Goal: Task Accomplishment & Management: Manage account settings

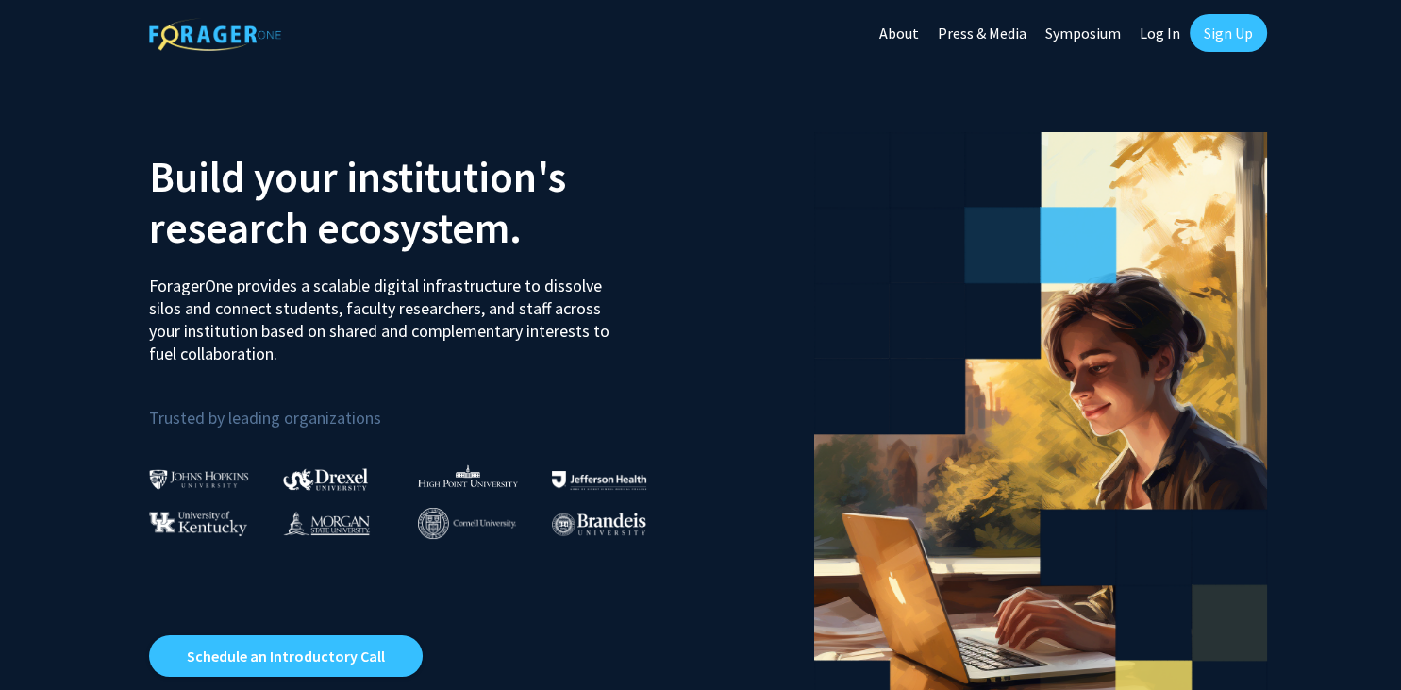
click at [1215, 41] on link "Sign Up" at bounding box center [1228, 33] width 77 height 38
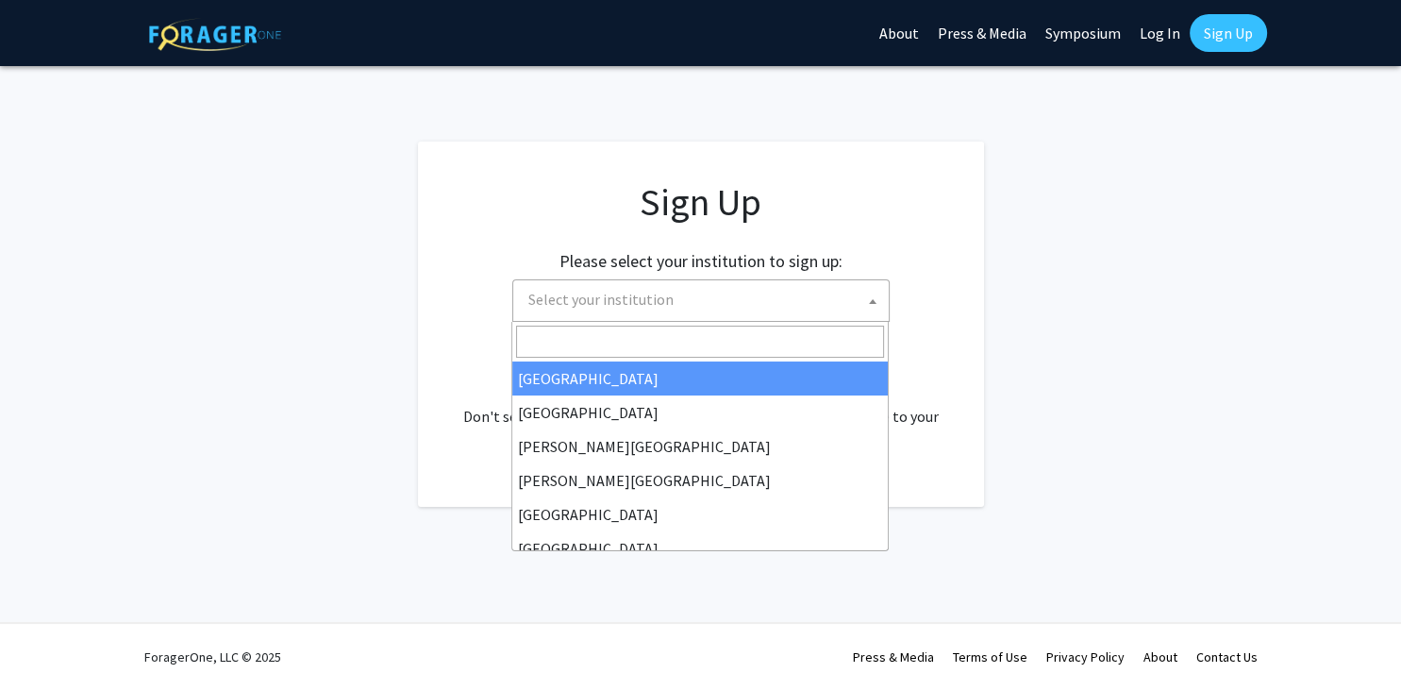
click at [578, 299] on span "Select your institution" at bounding box center [600, 299] width 145 height 19
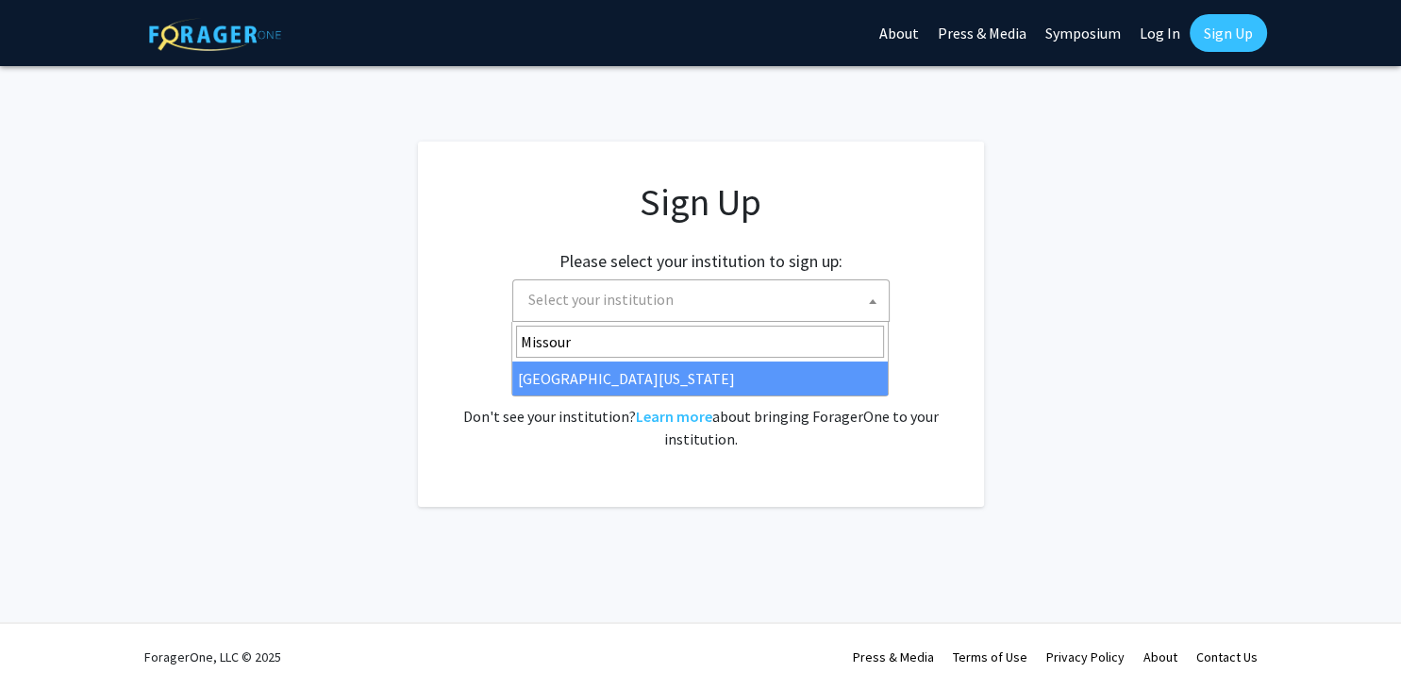
type input "Missour"
select select "33"
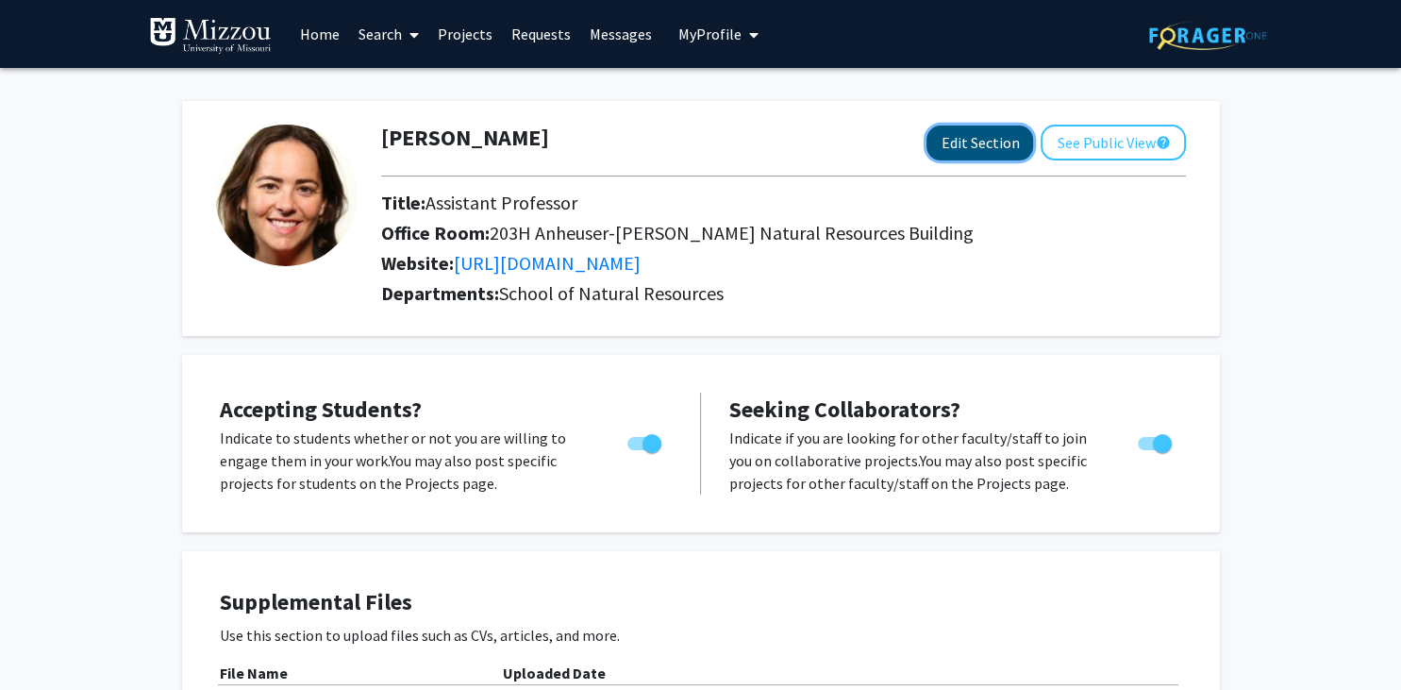
click at [980, 138] on button "Edit Section" at bounding box center [979, 142] width 107 height 35
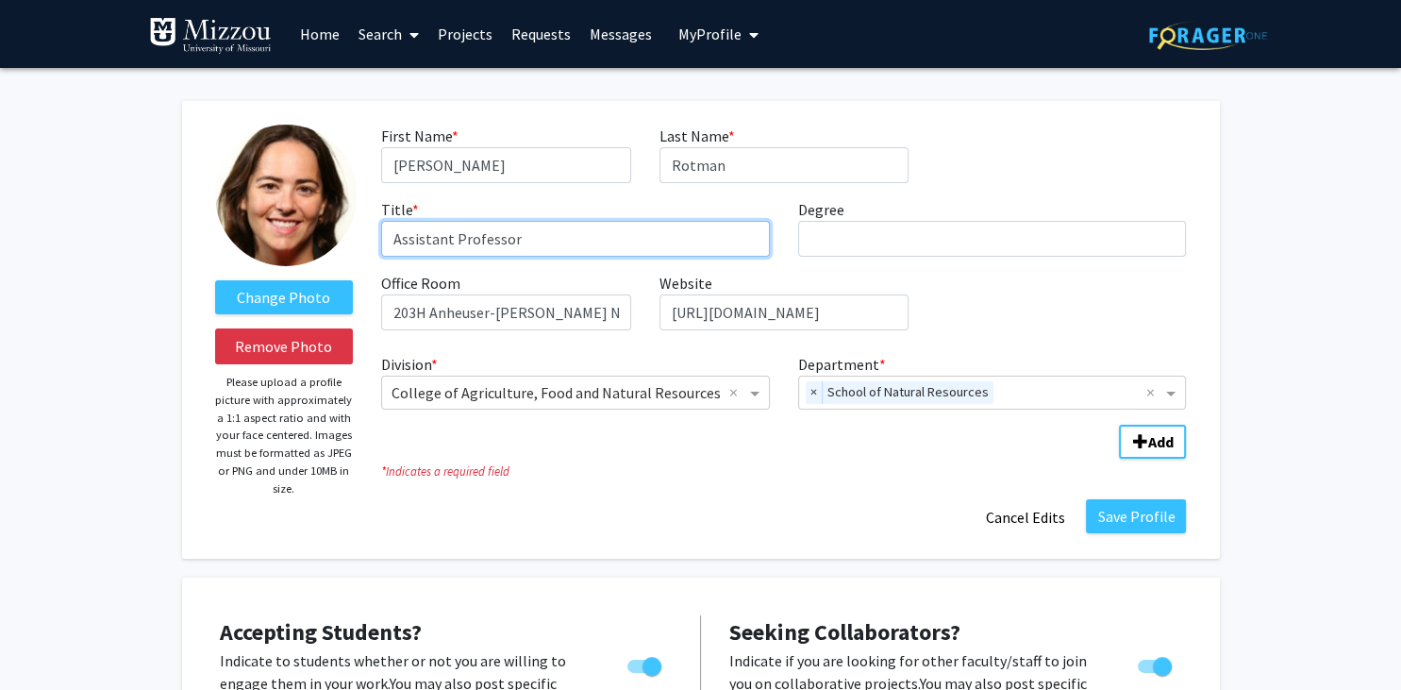
click at [412, 248] on input "Assistant Professor" at bounding box center [575, 239] width 389 height 36
type input "Associate Professor"
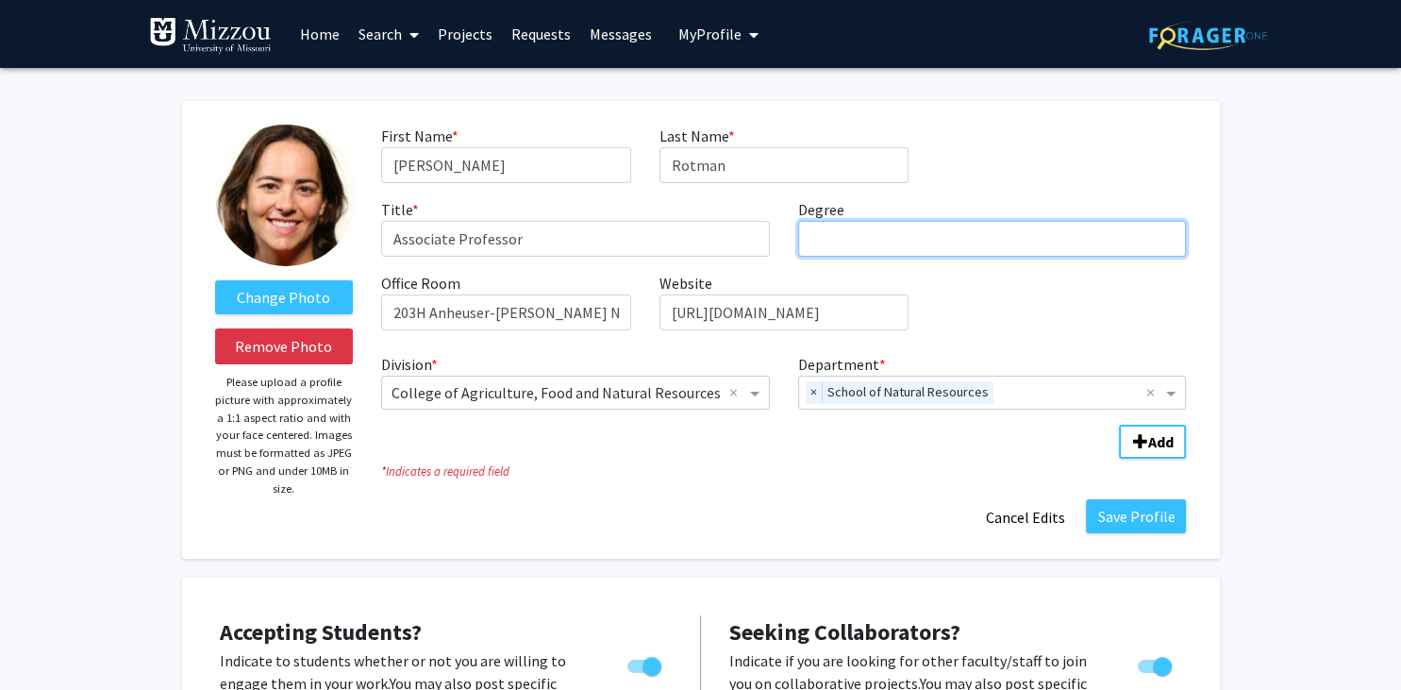
click at [1015, 235] on input "Degree required" at bounding box center [992, 239] width 389 height 36
type input "JD"
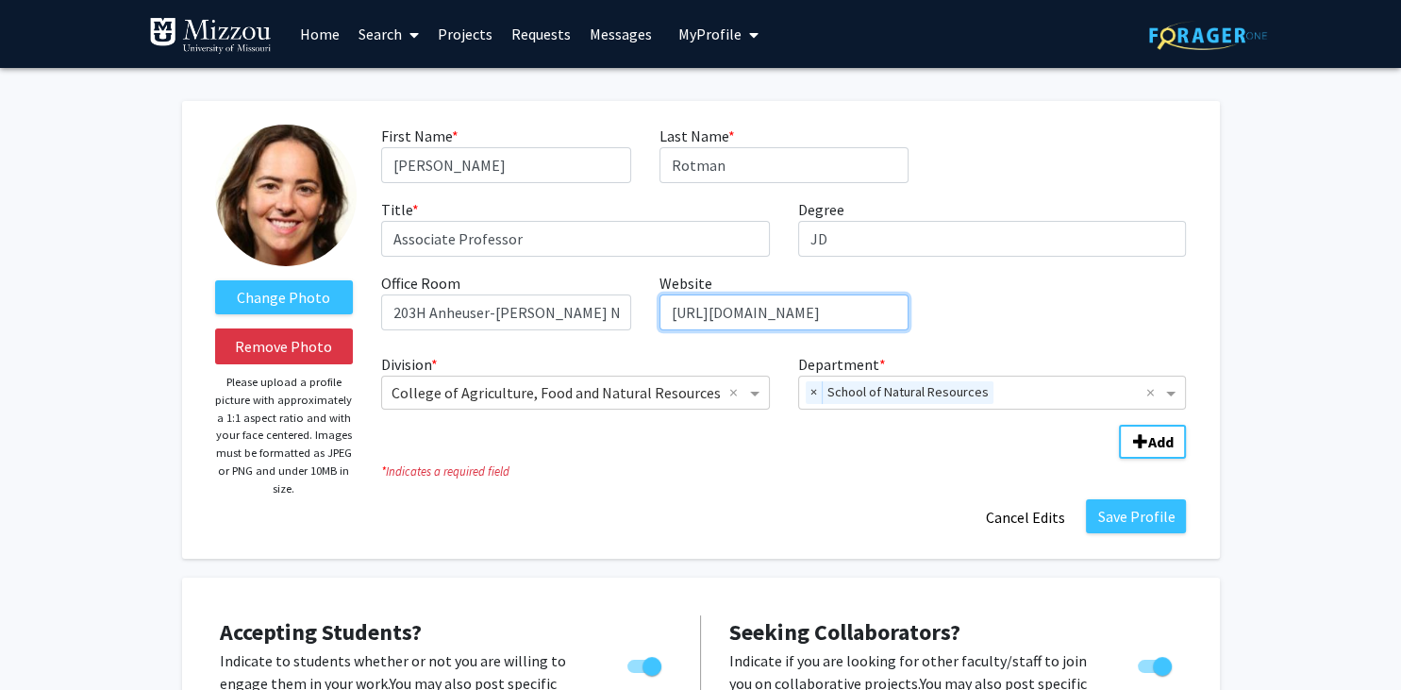
scroll to position [0, 270]
drag, startPoint x: 672, startPoint y: 308, endPoint x: 1130, endPoint y: 304, distance: 458.5
click at [908, 304] on input "[URL][DOMAIN_NAME]" at bounding box center [783, 312] width 249 height 36
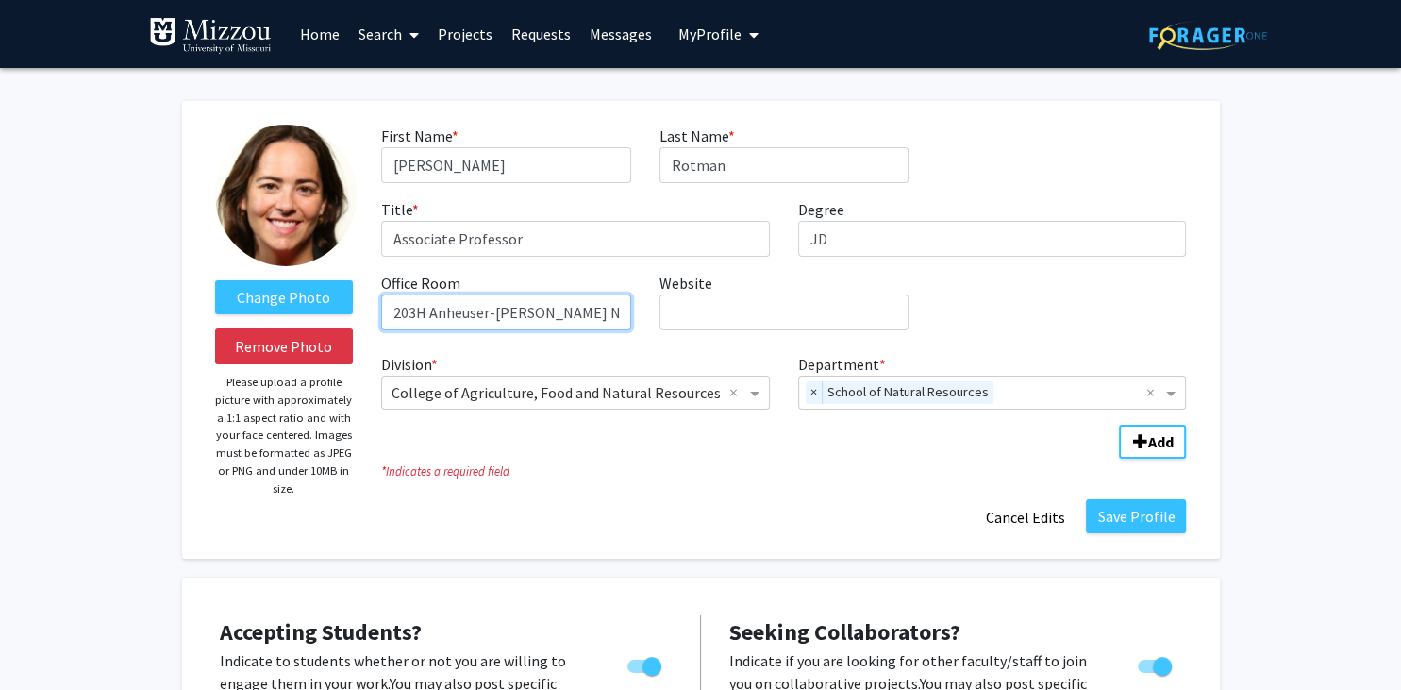
drag, startPoint x: 624, startPoint y: 308, endPoint x: 241, endPoint y: 261, distance: 386.8
click at [241, 261] on form "Change Photo Remove Photo Please upload a profile picture with approximately a …" at bounding box center [701, 330] width 1000 height 410
drag, startPoint x: 392, startPoint y: 312, endPoint x: 828, endPoint y: 366, distance: 439.1
click at [828, 366] on fg-title-edit "First Name * required [PERSON_NAME] Last Name * required [PERSON_NAME] Title * …" at bounding box center [783, 330] width 805 height 410
type input "usrces Building"
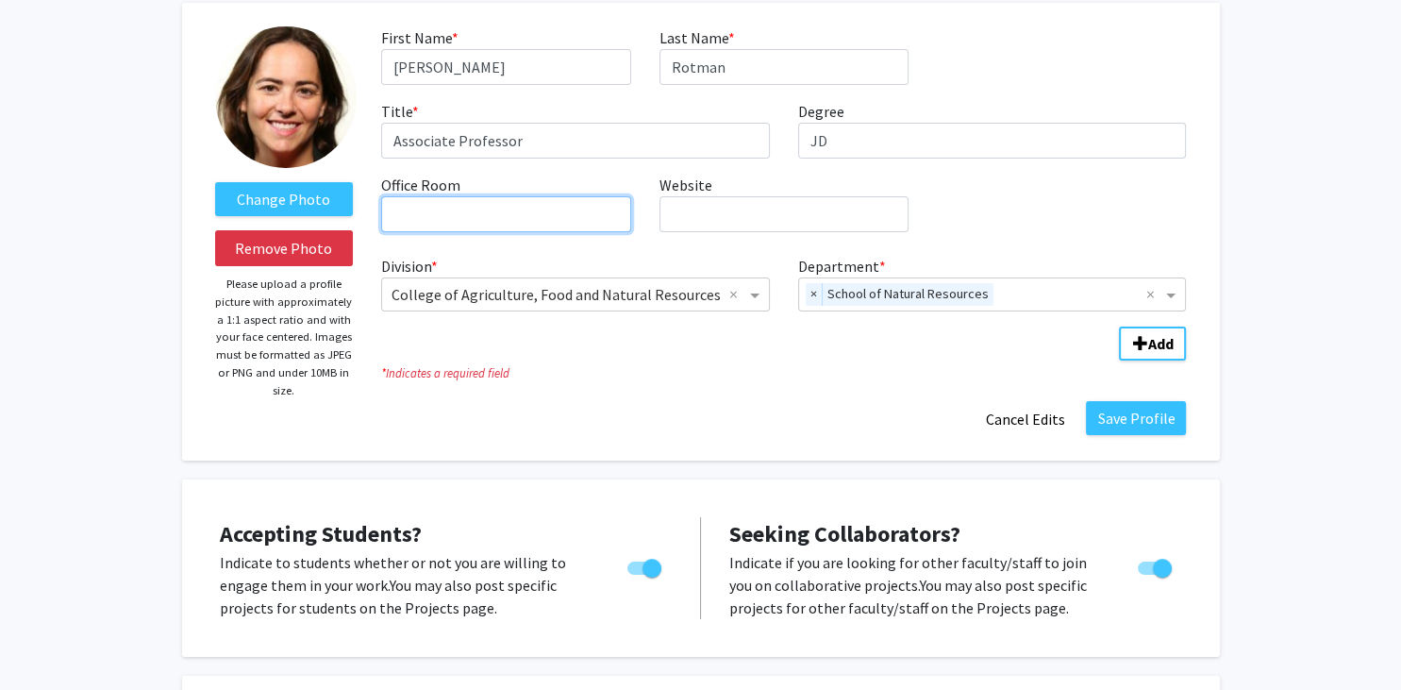
scroll to position [99, 0]
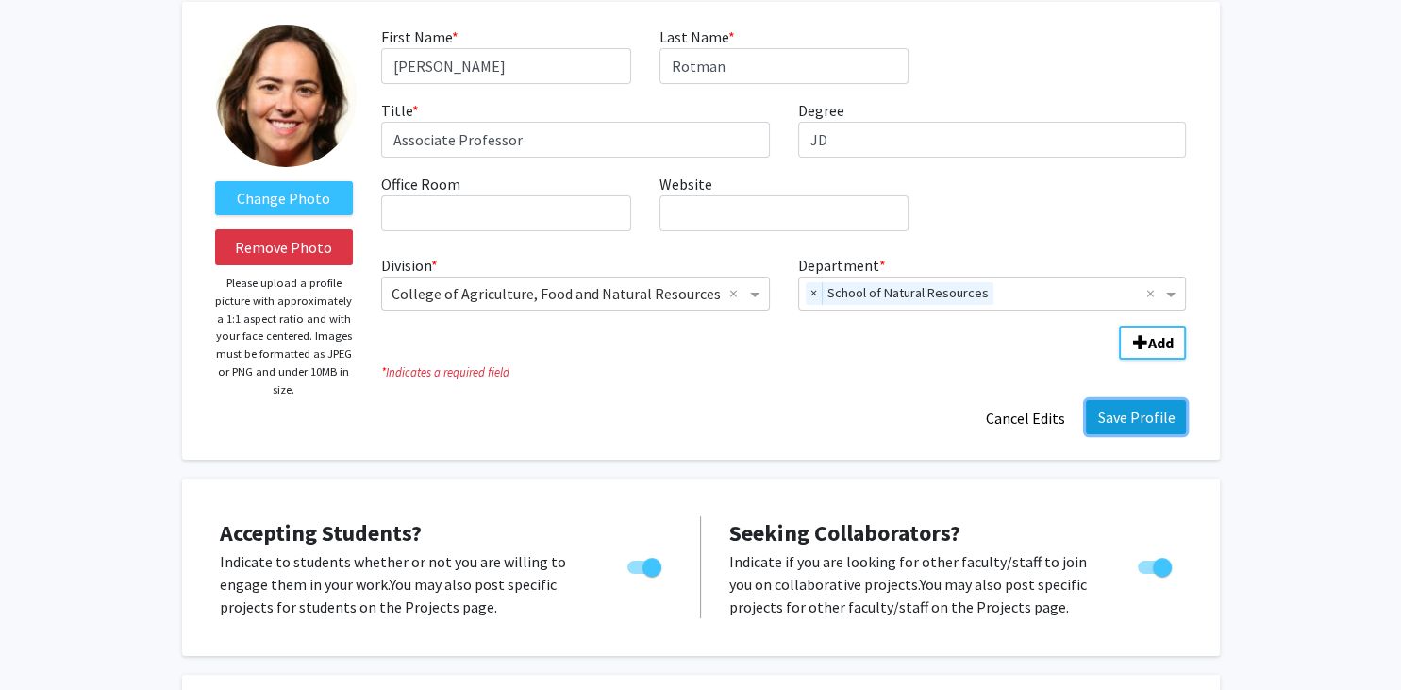
click at [1137, 425] on button "Save Profile" at bounding box center [1136, 417] width 100 height 34
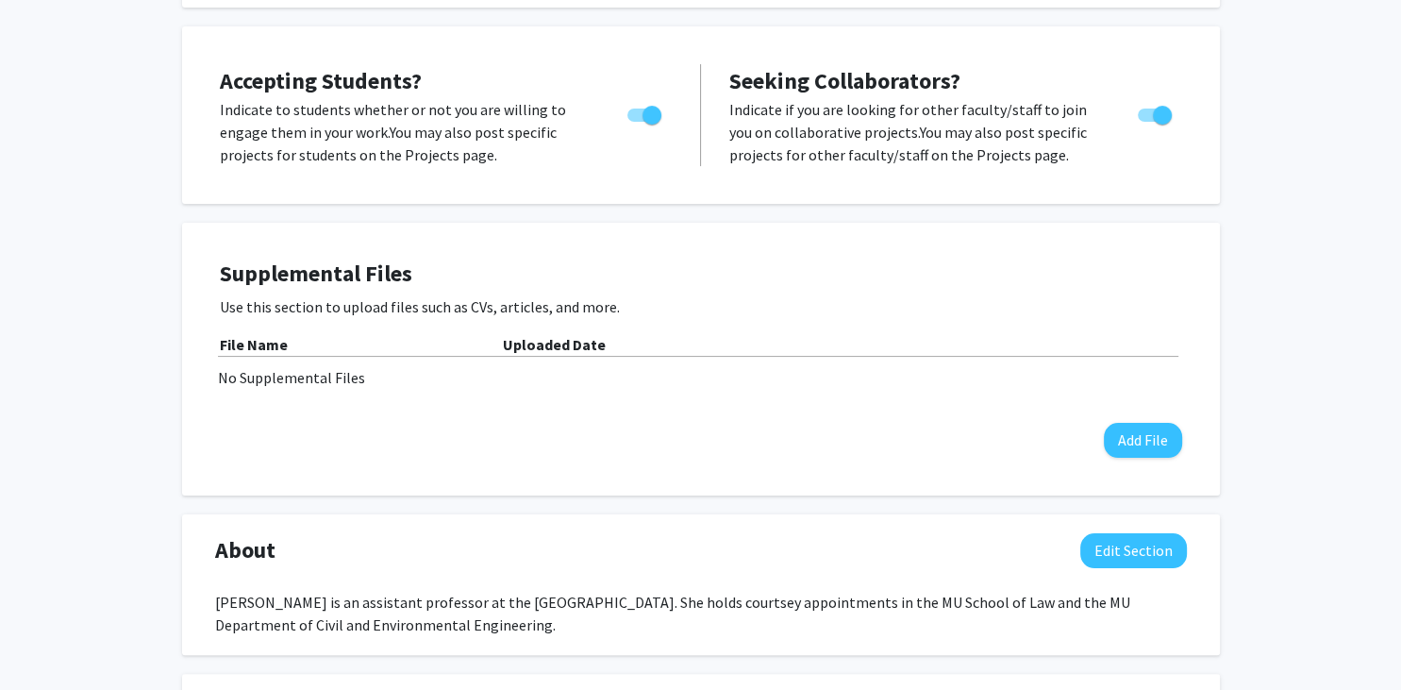
scroll to position [398, 0]
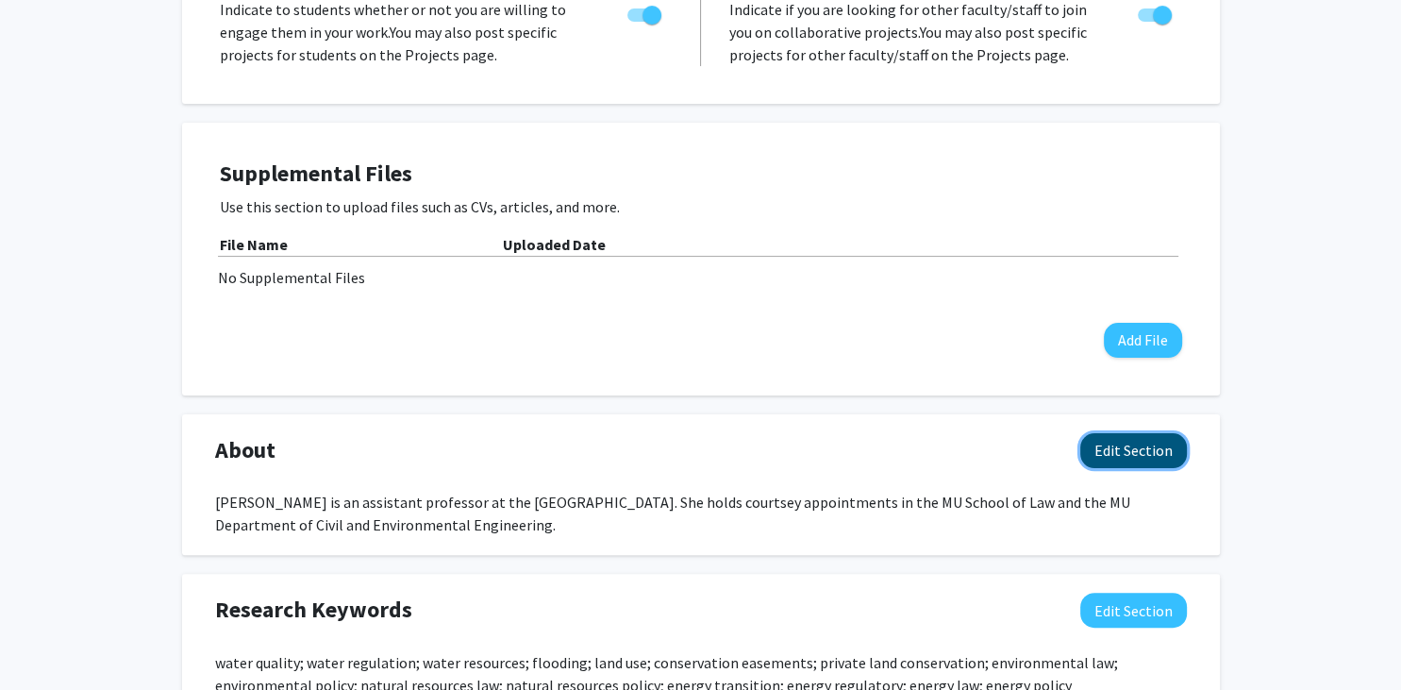
click at [1134, 447] on button "Edit Section" at bounding box center [1133, 450] width 107 height 35
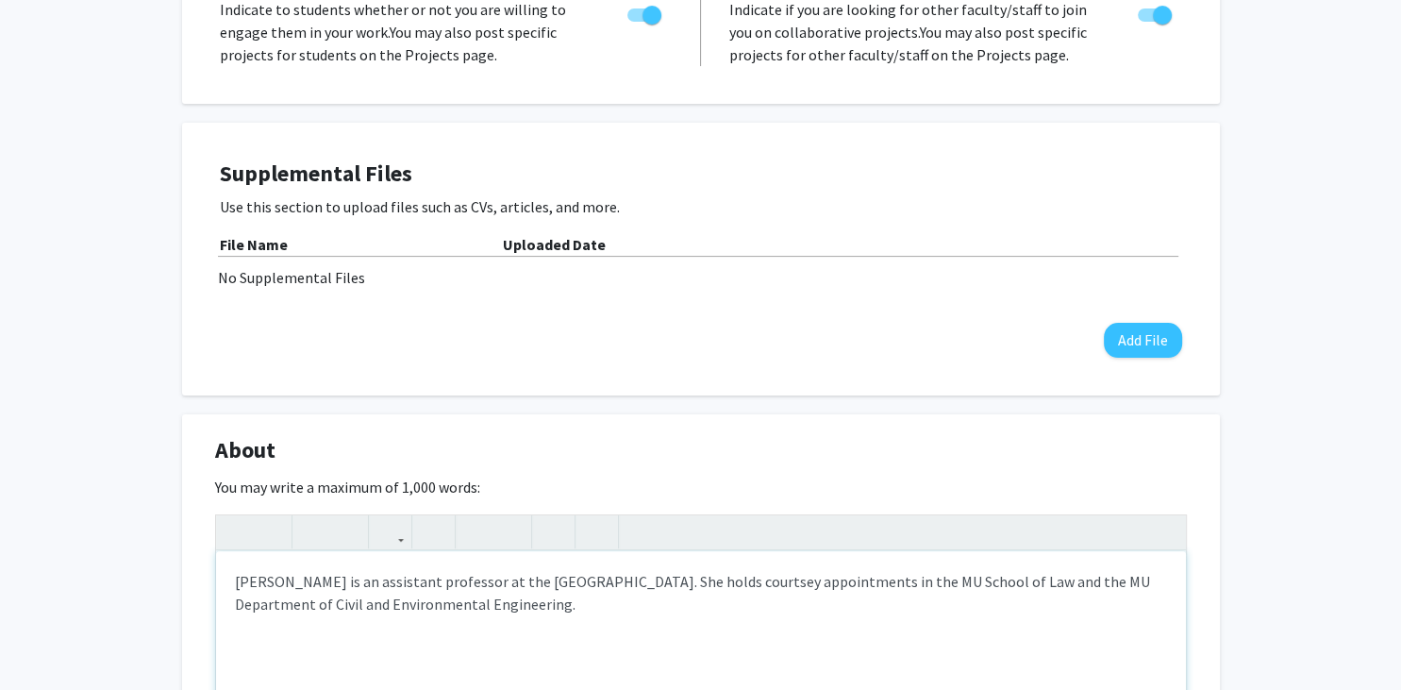
click at [377, 576] on div "[PERSON_NAME] is an assistant professor at the [GEOGRAPHIC_DATA]. She holds cou…" at bounding box center [701, 692] width 970 height 283
type textarea "[PERSON_NAME] is an associate professor at the [GEOGRAPHIC_DATA]. She holds cou…"
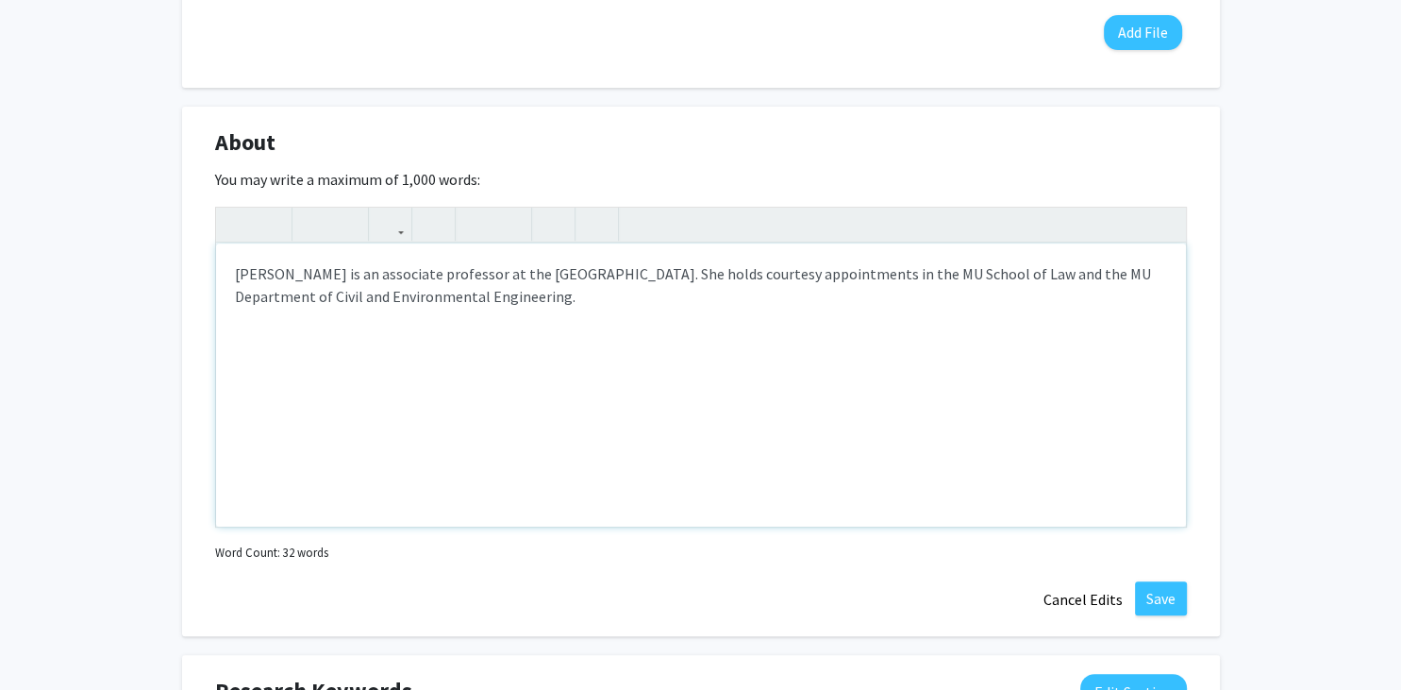
scroll to position [796, 0]
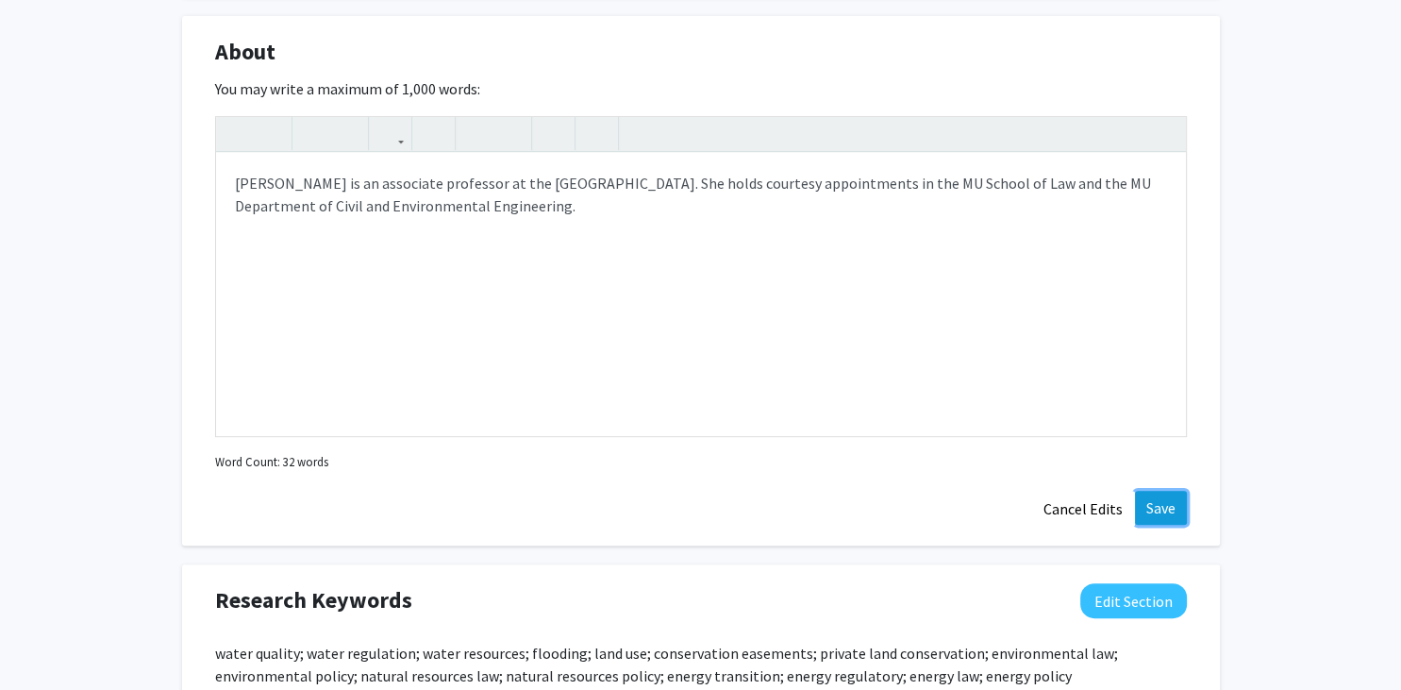
click at [1153, 502] on button "Save" at bounding box center [1161, 508] width 52 height 34
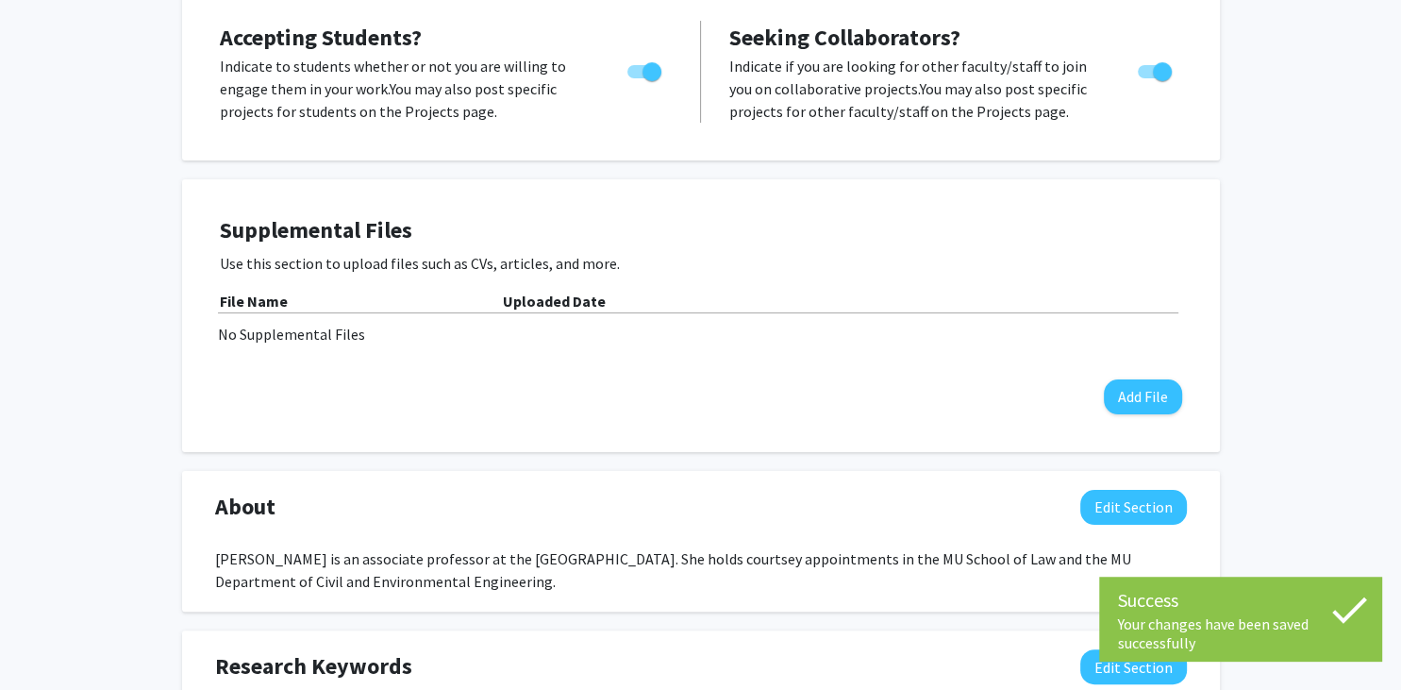
scroll to position [99, 0]
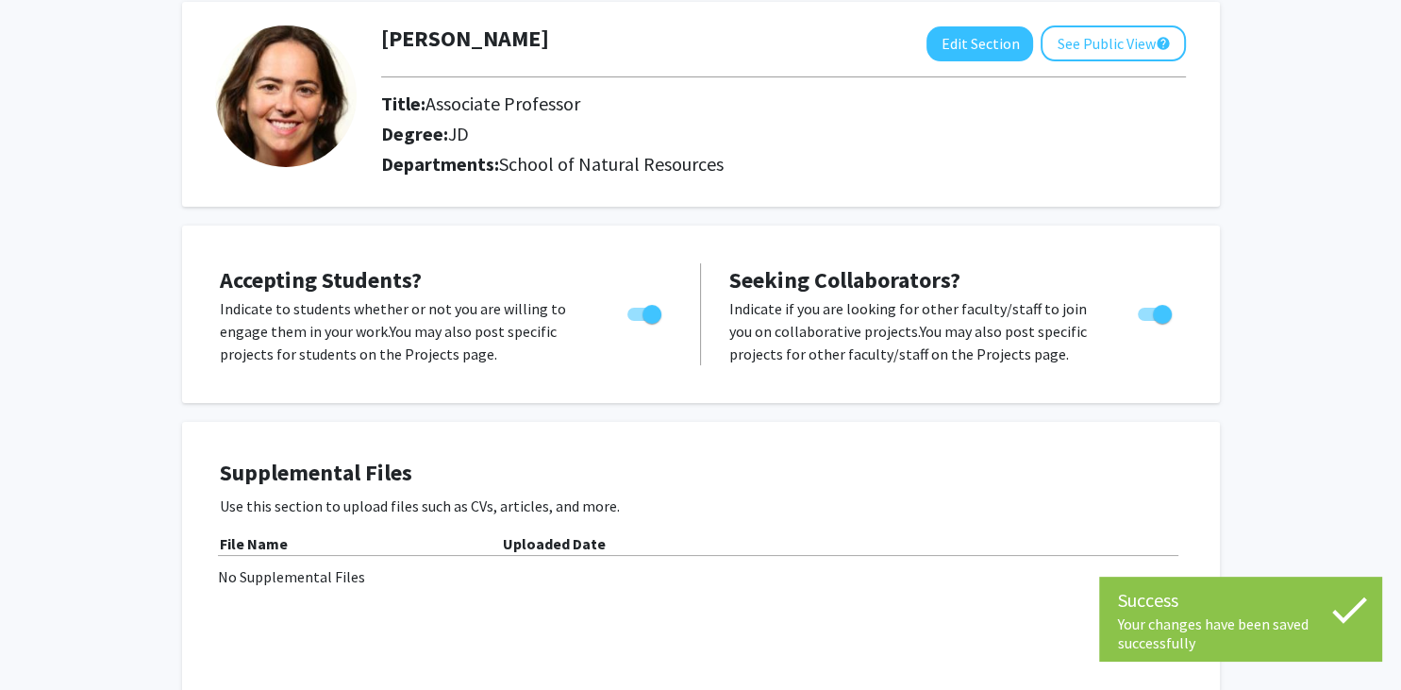
click at [651, 315] on span "Toggle" at bounding box center [651, 314] width 19 height 19
click at [637, 321] on input "Would you like to permit student requests?" at bounding box center [636, 321] width 1 height 1
checkbox input "false"
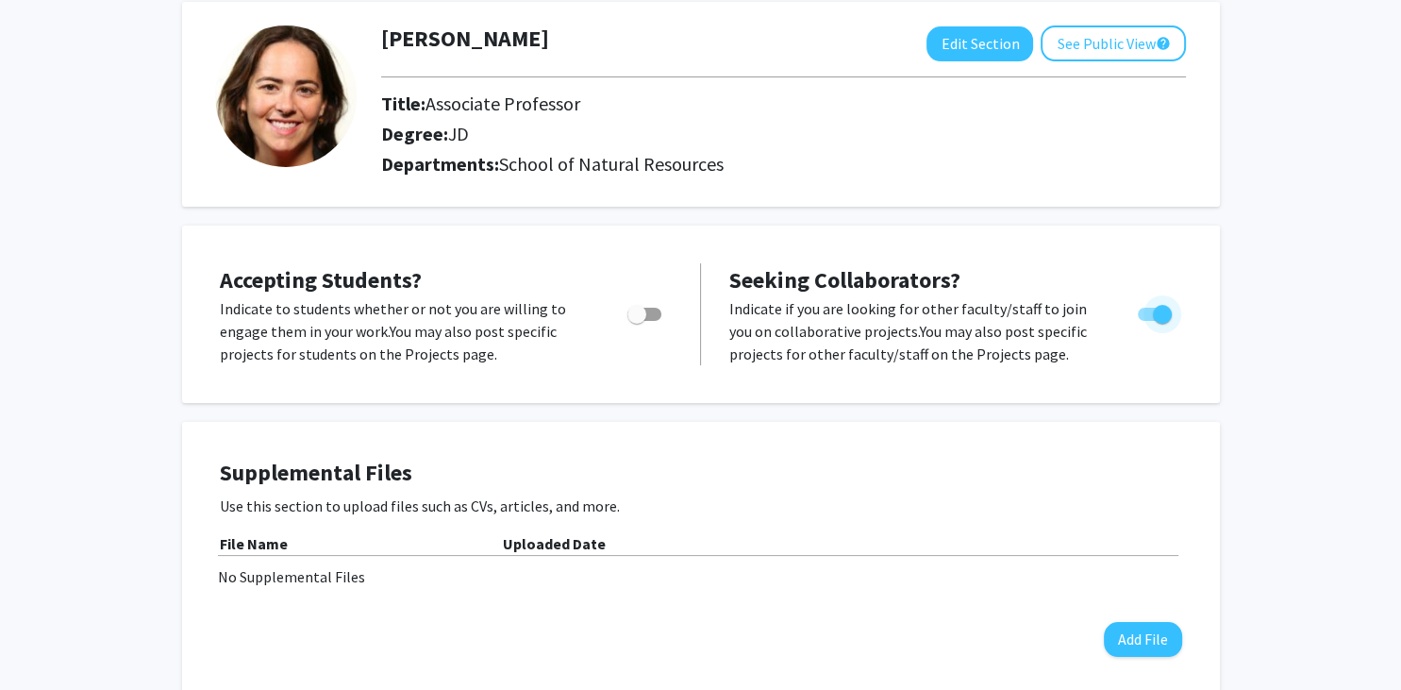
click at [1155, 308] on span "Toggle" at bounding box center [1162, 314] width 19 height 19
click at [1147, 321] on input "Toggle" at bounding box center [1146, 321] width 1 height 1
checkbox input "false"
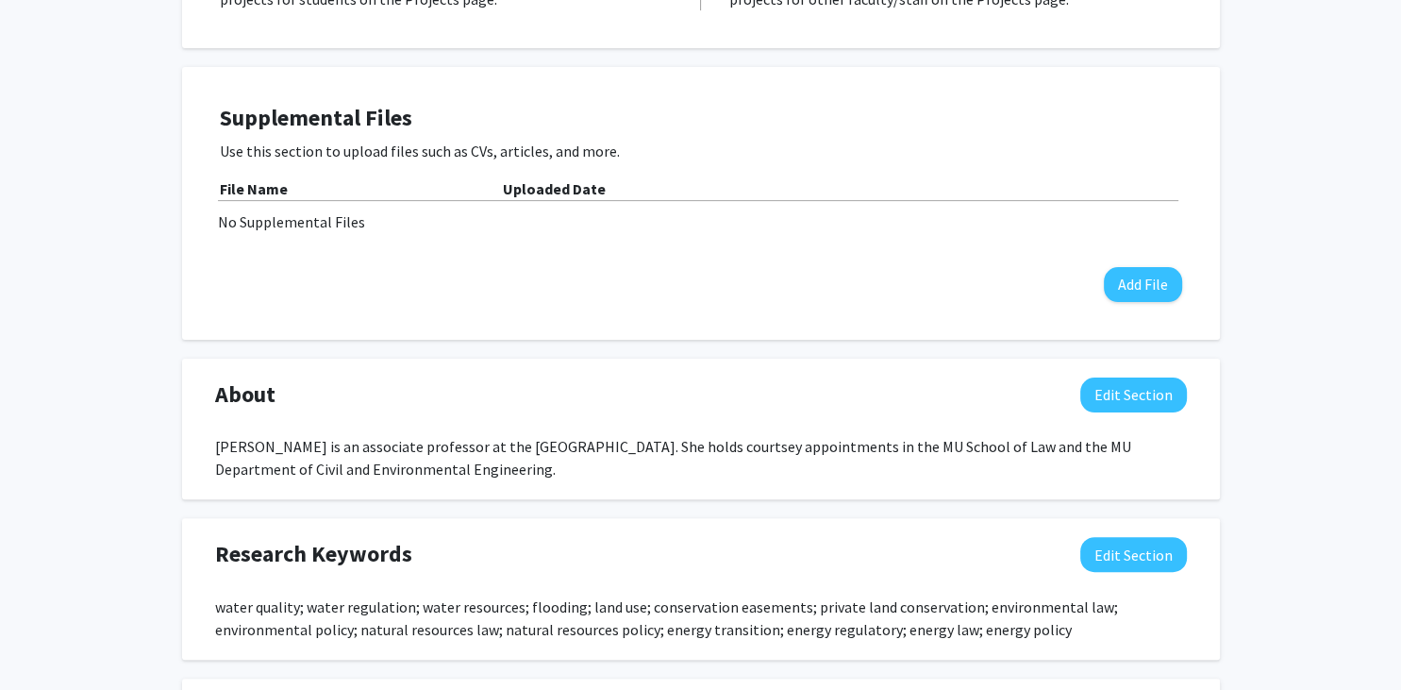
scroll to position [0, 0]
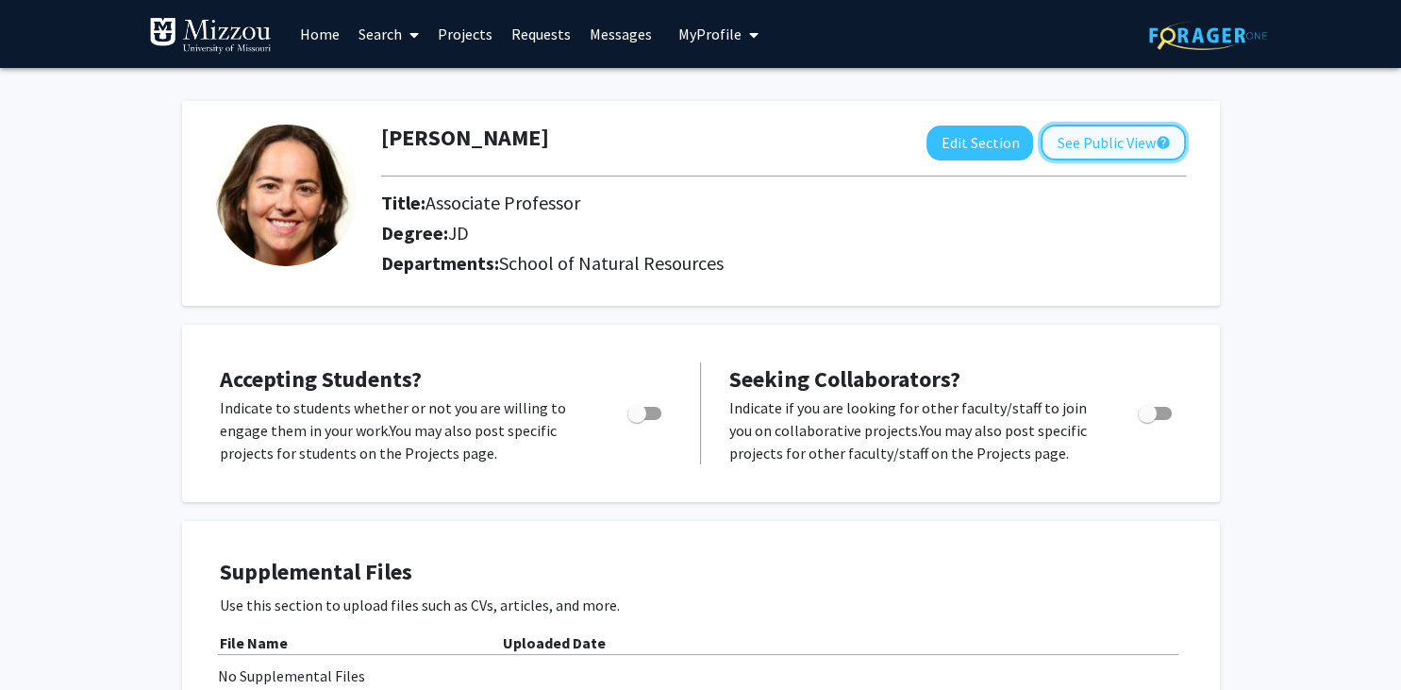
click at [1062, 130] on button "See Public View help" at bounding box center [1112, 143] width 145 height 36
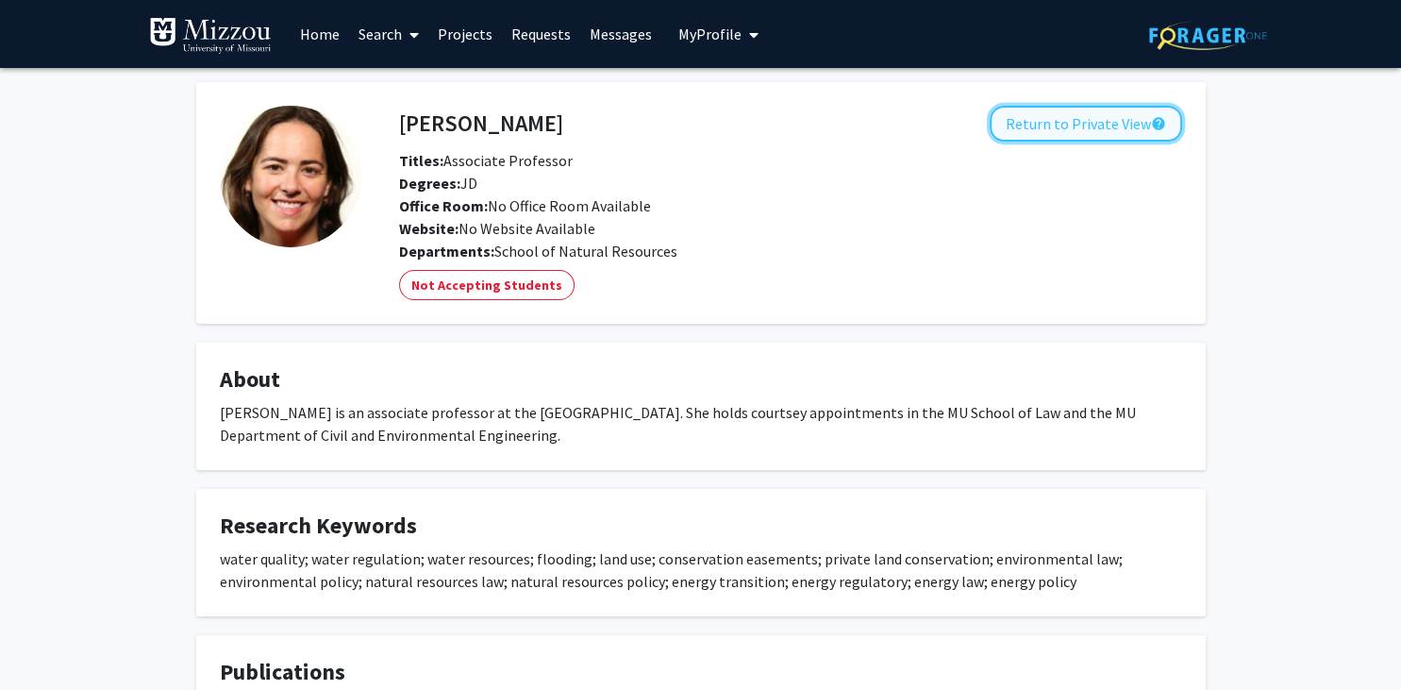
click at [1061, 130] on button "Return to Private View help" at bounding box center [1086, 124] width 192 height 36
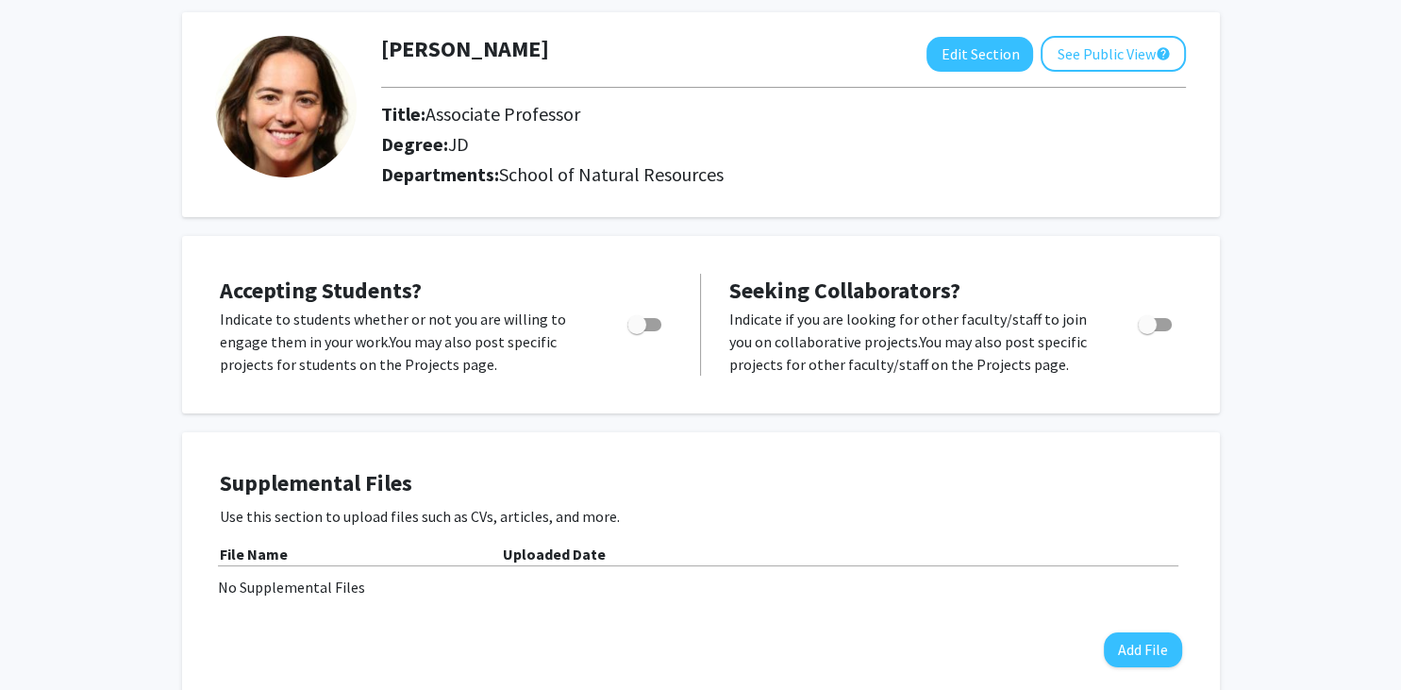
scroll to position [99, 0]
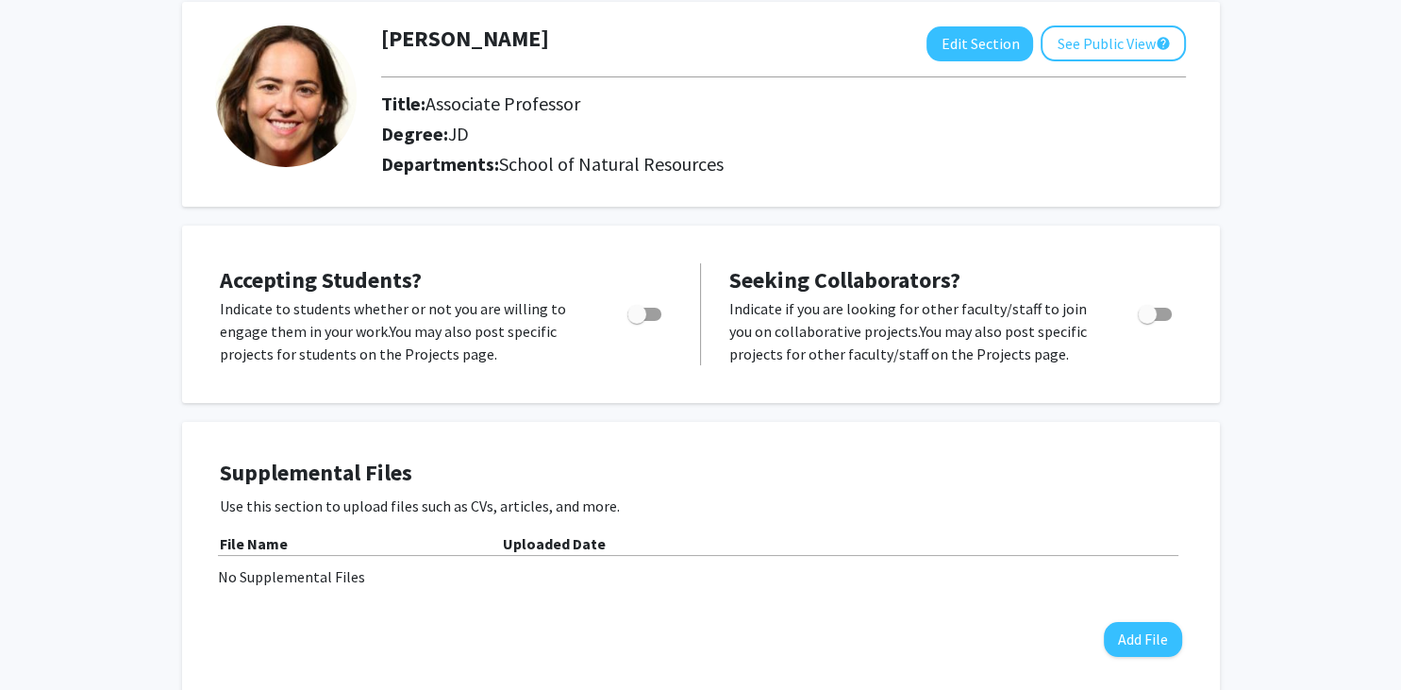
click at [638, 308] on span "Toggle" at bounding box center [636, 314] width 19 height 19
click at [637, 321] on input "Would you like to permit student requests?" at bounding box center [636, 321] width 1 height 1
checkbox input "true"
click at [1077, 44] on button "See Public View help" at bounding box center [1112, 43] width 145 height 36
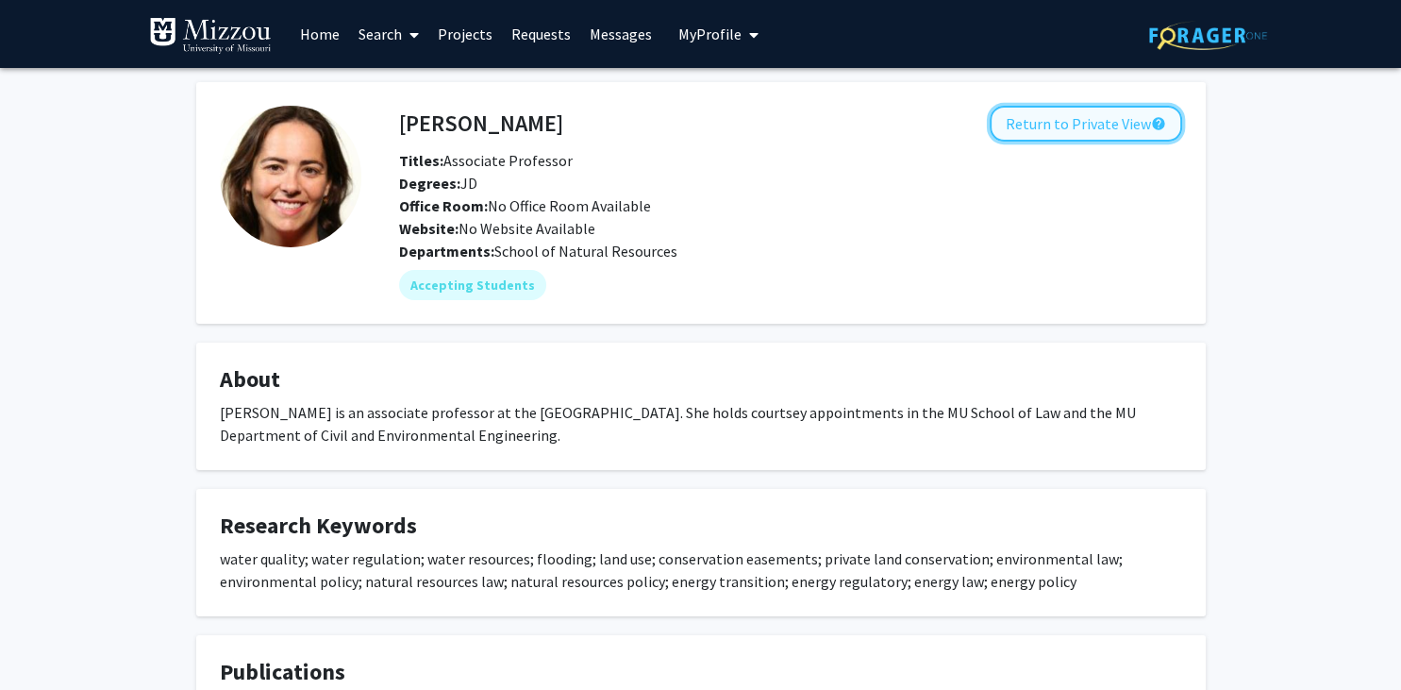
click at [1047, 121] on button "Return to Private View help" at bounding box center [1086, 124] width 192 height 36
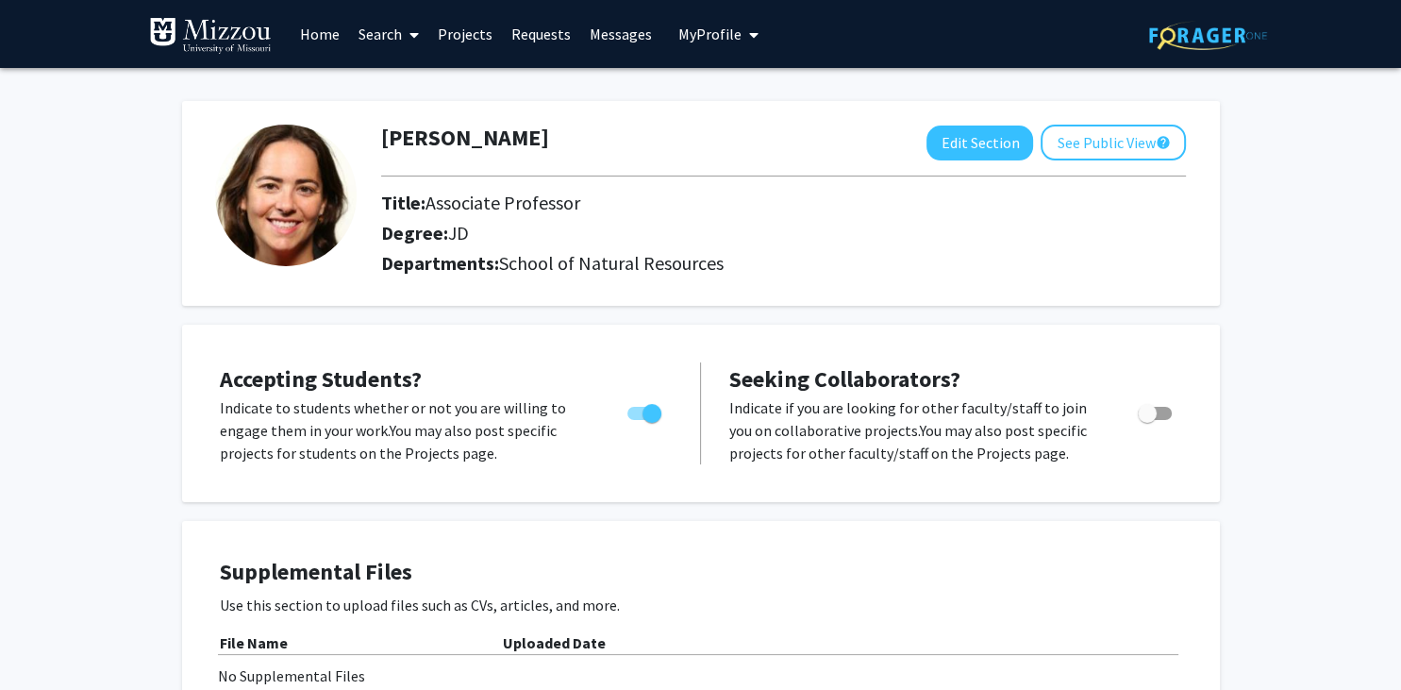
scroll to position [952, 0]
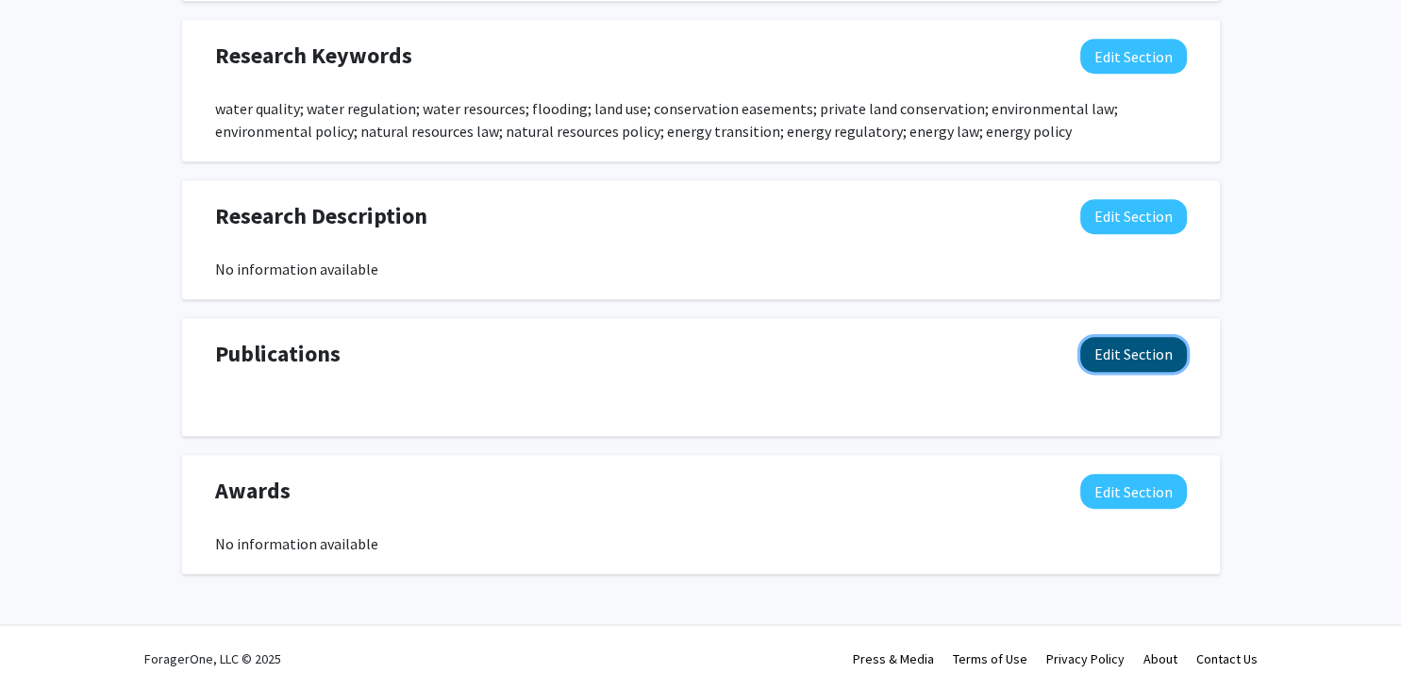
click at [1129, 367] on button "Edit Section" at bounding box center [1133, 354] width 107 height 35
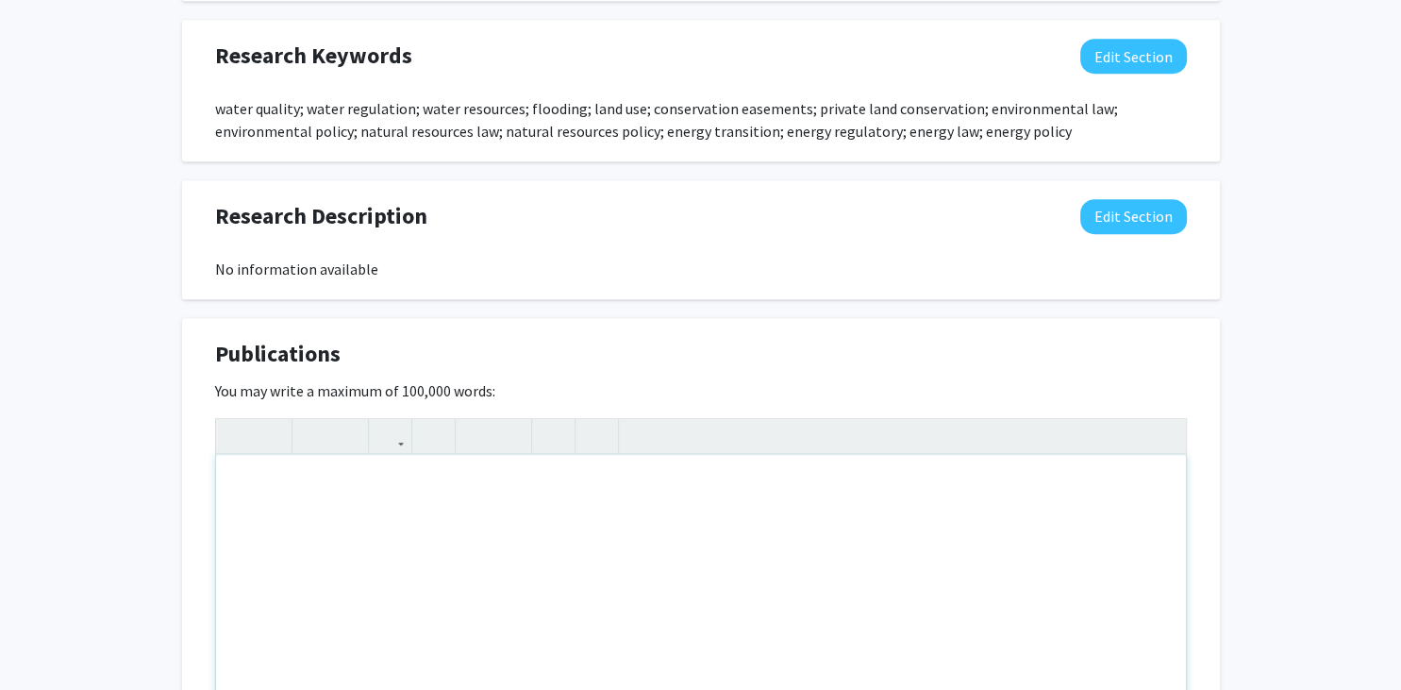
click at [504, 561] on div "Note to users with screen readers: Please deactivate our accessibility plugin f…" at bounding box center [701, 596] width 970 height 283
paste div "Note to users with screen readers: Please deactivate our accessibility plugin f…"
type textarea "<p>1.&nbsp; &nbsp; +[PERSON_NAME] and *[PERSON_NAME] (2024). Truth in Advertisi…"
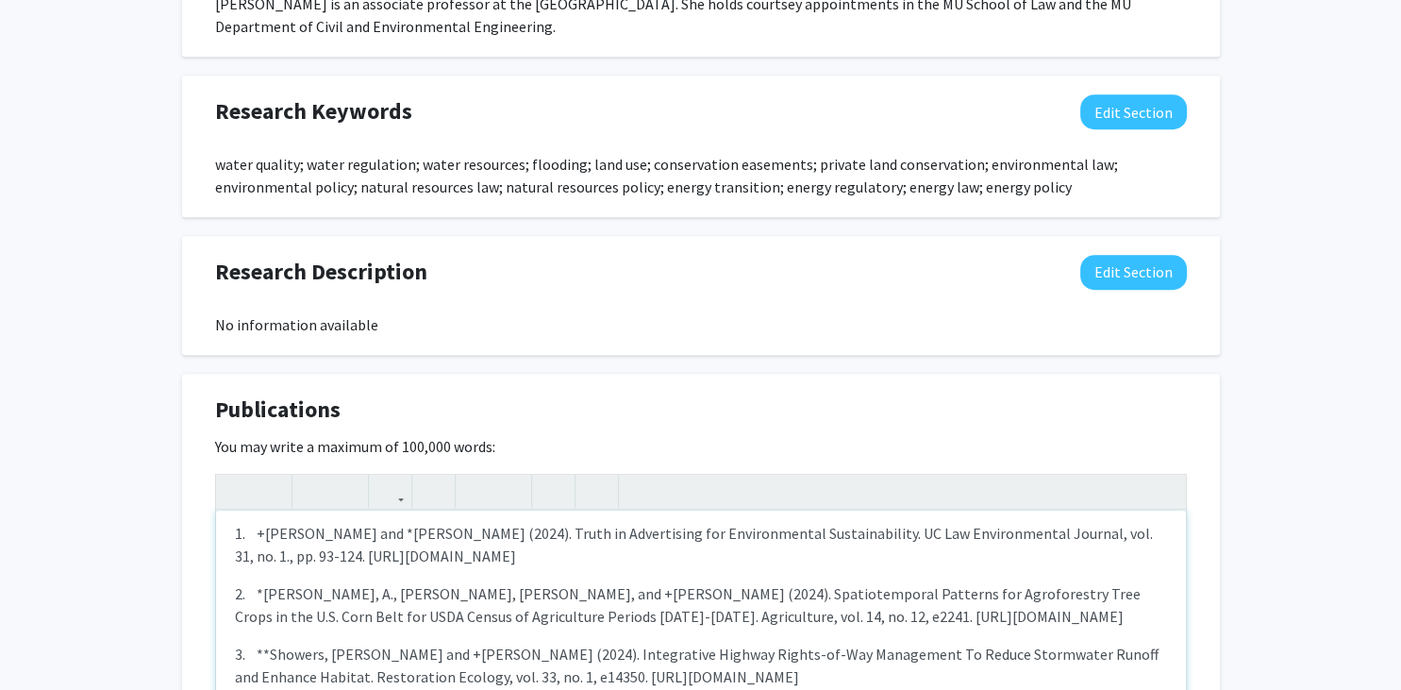
scroll to position [0, 0]
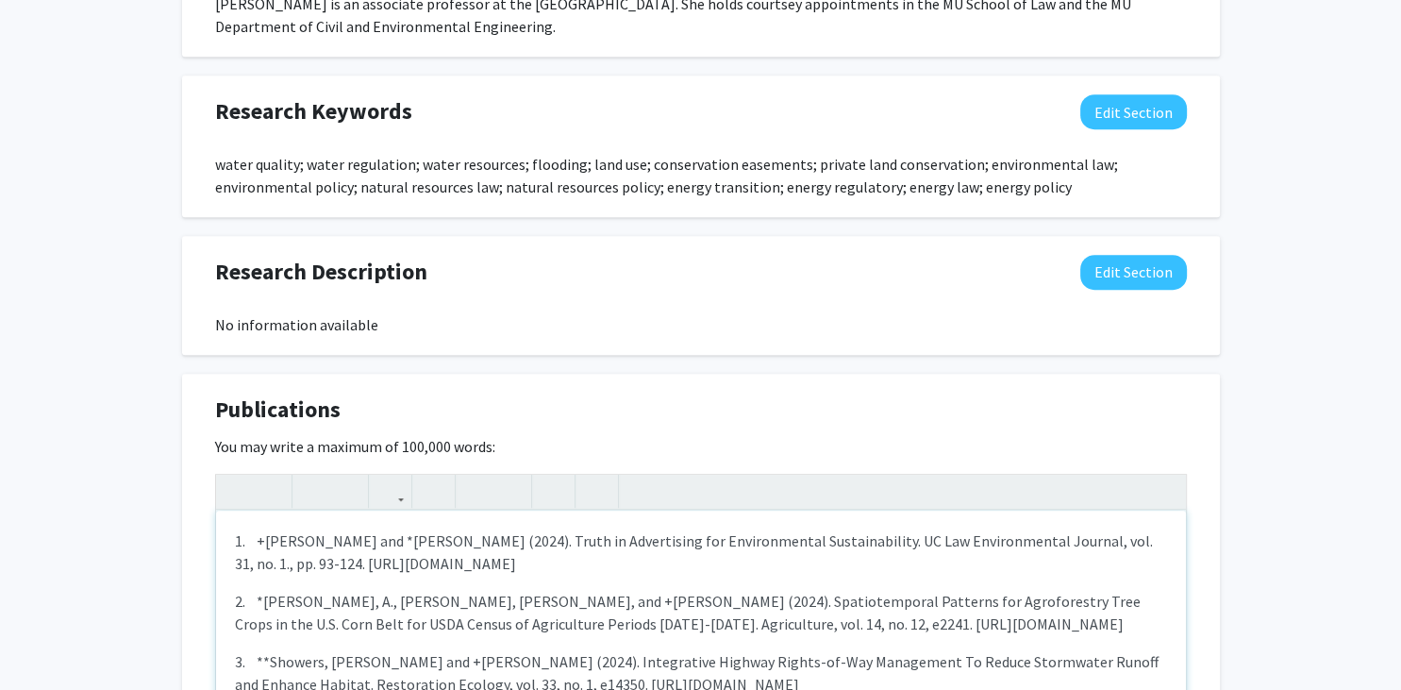
click at [258, 529] on p "1. +[PERSON_NAME] and *[PERSON_NAME] (2024). Truth in Advertising for Environme…" at bounding box center [701, 551] width 932 height 45
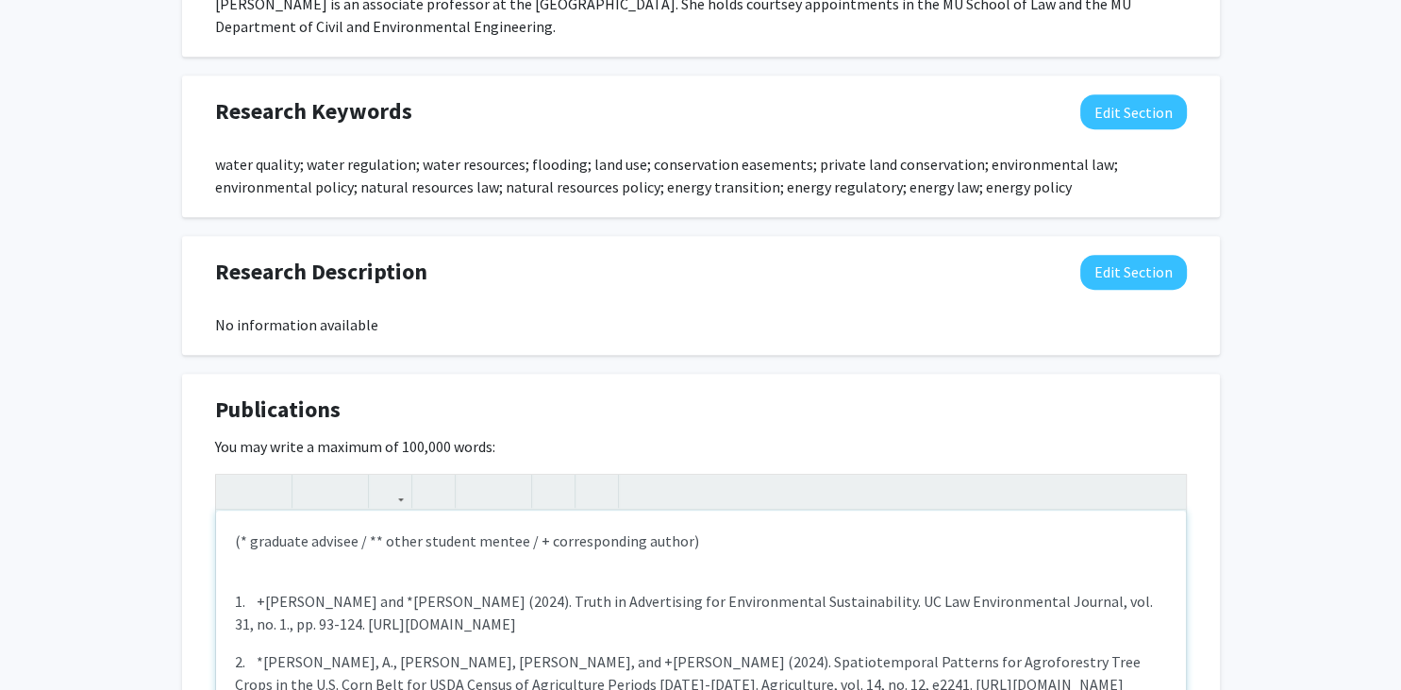
type textarea "<p>(* graduate advisee / ** other student mentee / + corresponding author)</p><…"
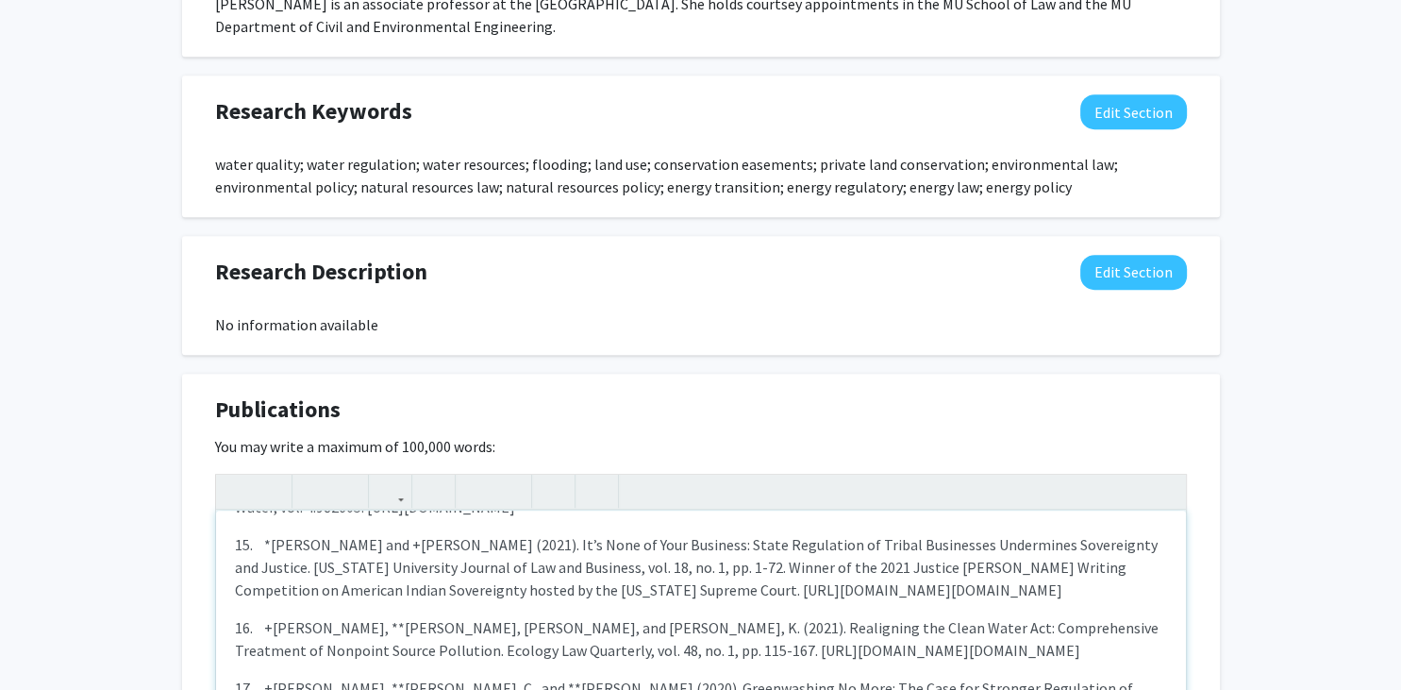
scroll to position [1362, 0]
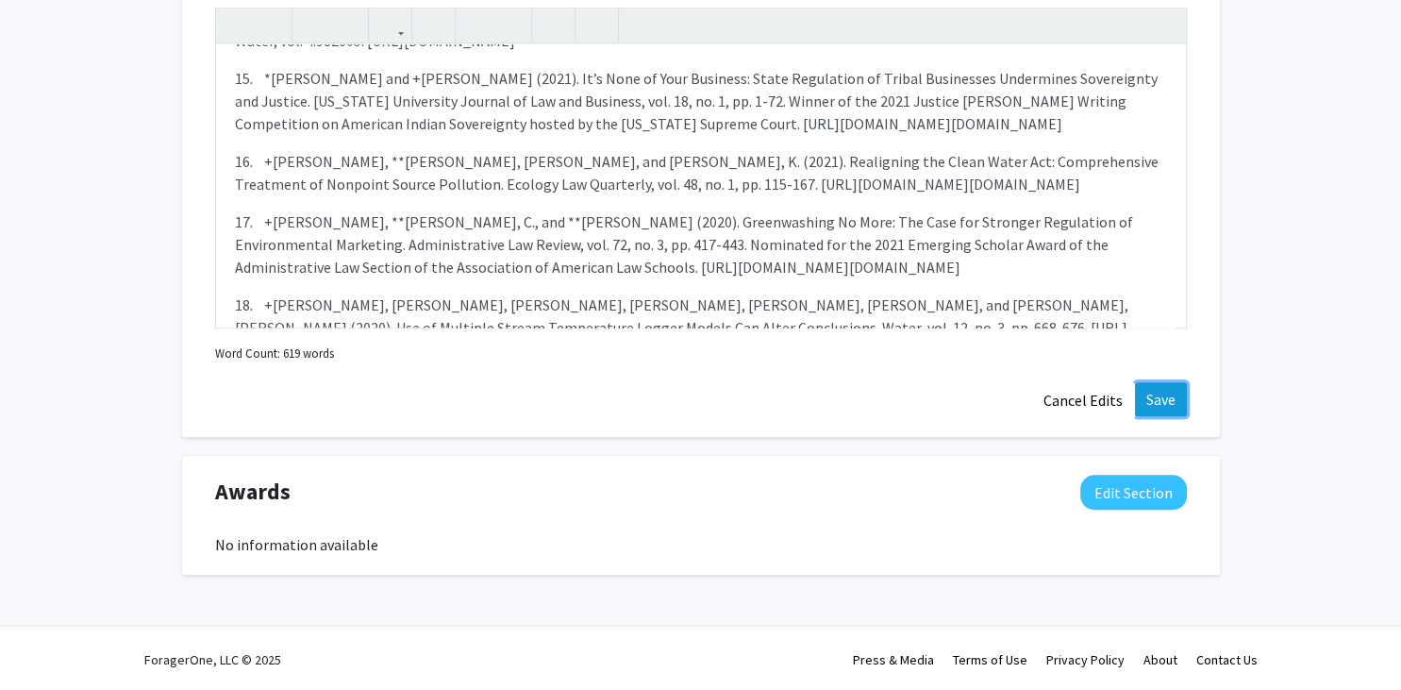
click at [1159, 389] on button "Save" at bounding box center [1161, 399] width 52 height 34
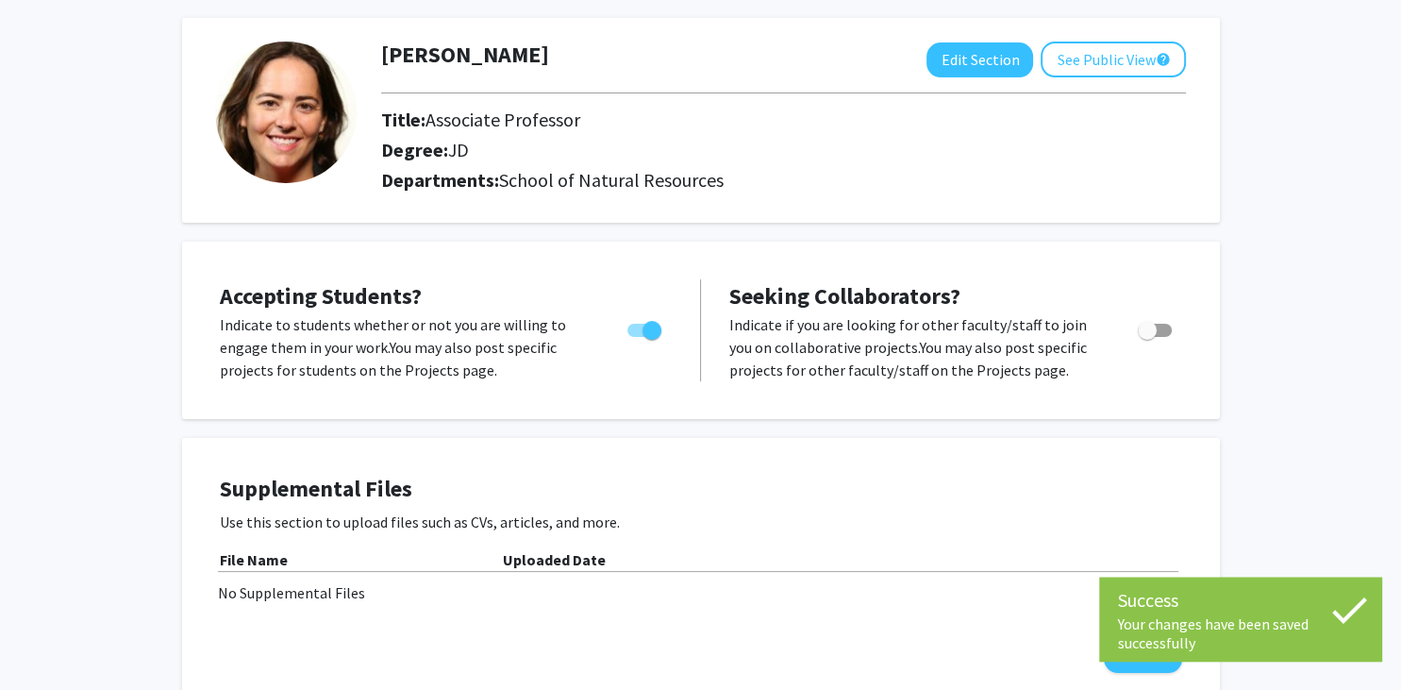
scroll to position [0, 0]
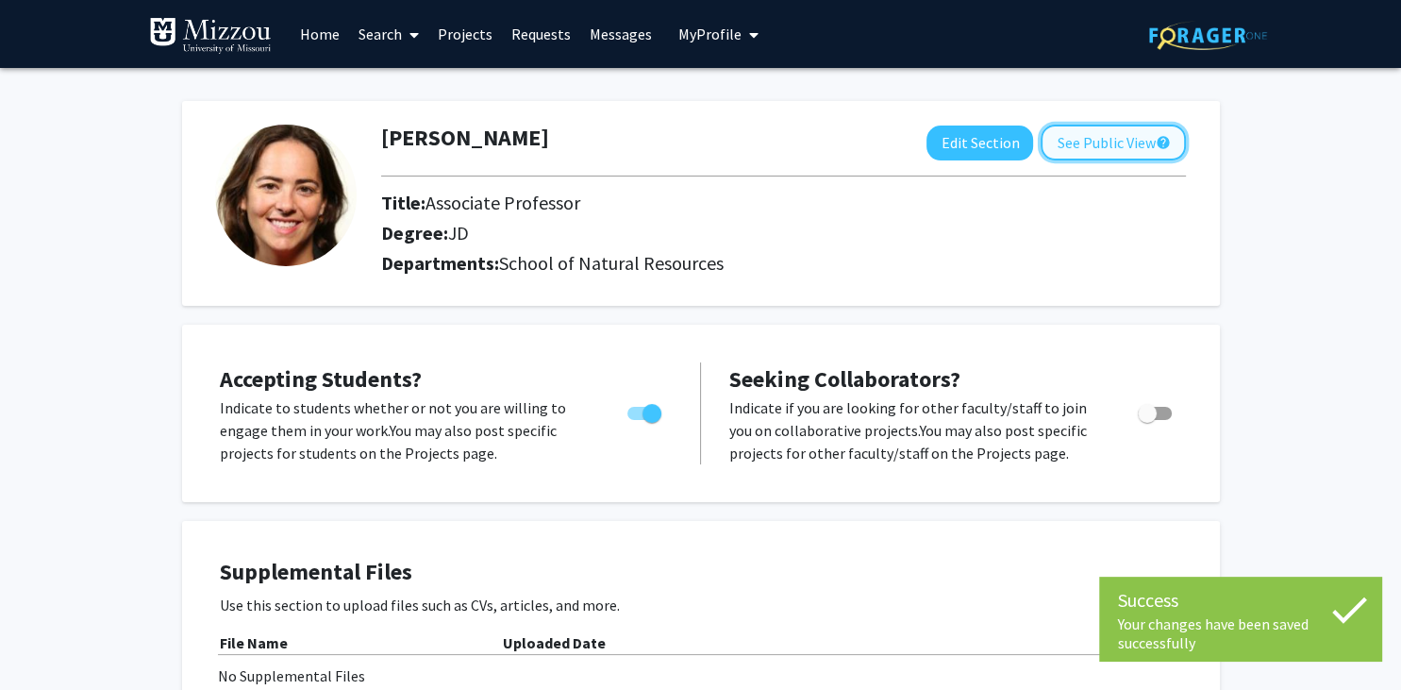
click at [1099, 145] on button "See Public View help" at bounding box center [1112, 143] width 145 height 36
